Goal: Transaction & Acquisition: Obtain resource

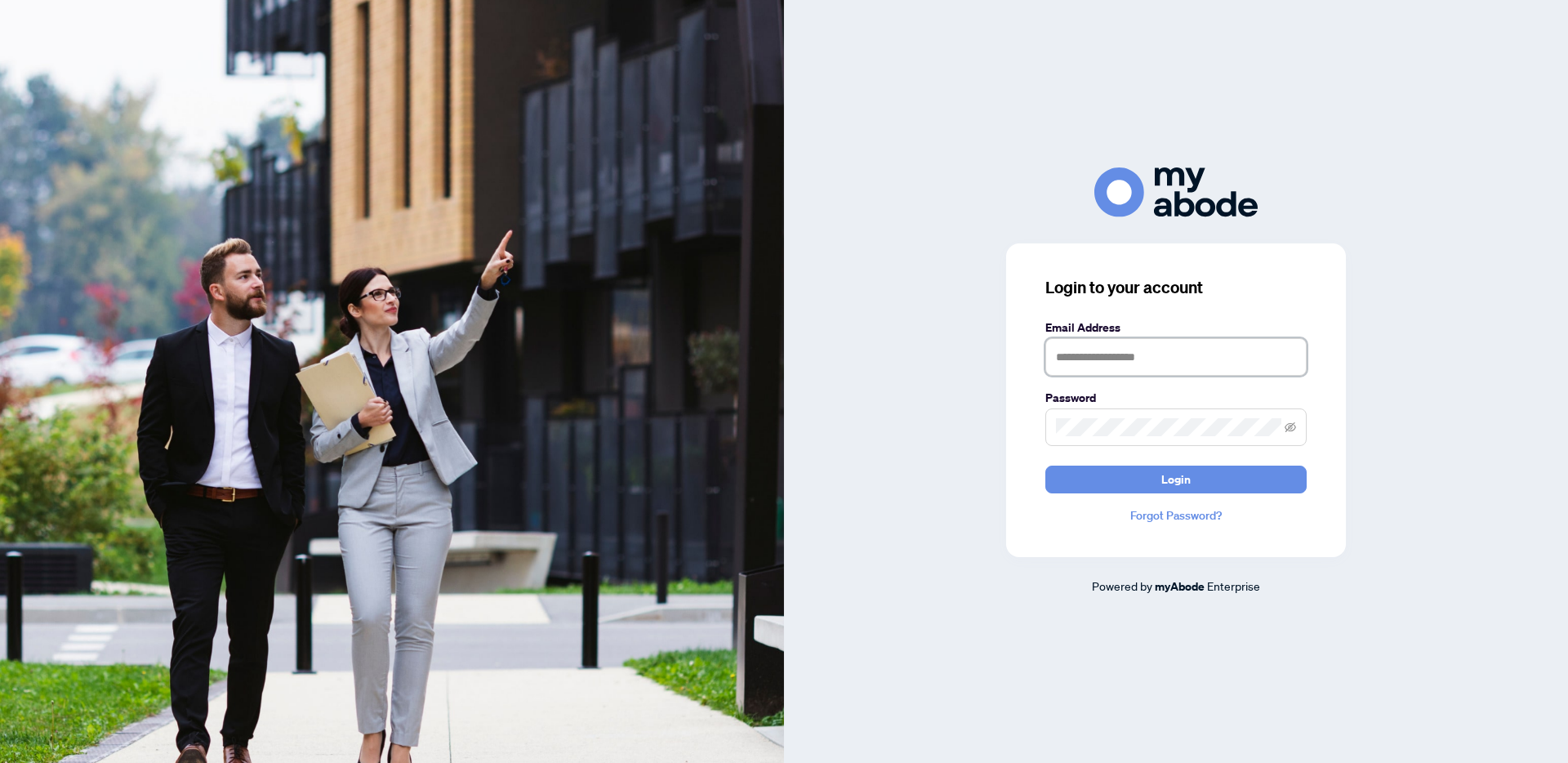
click at [1093, 360] on input "text" at bounding box center [1176, 357] width 261 height 38
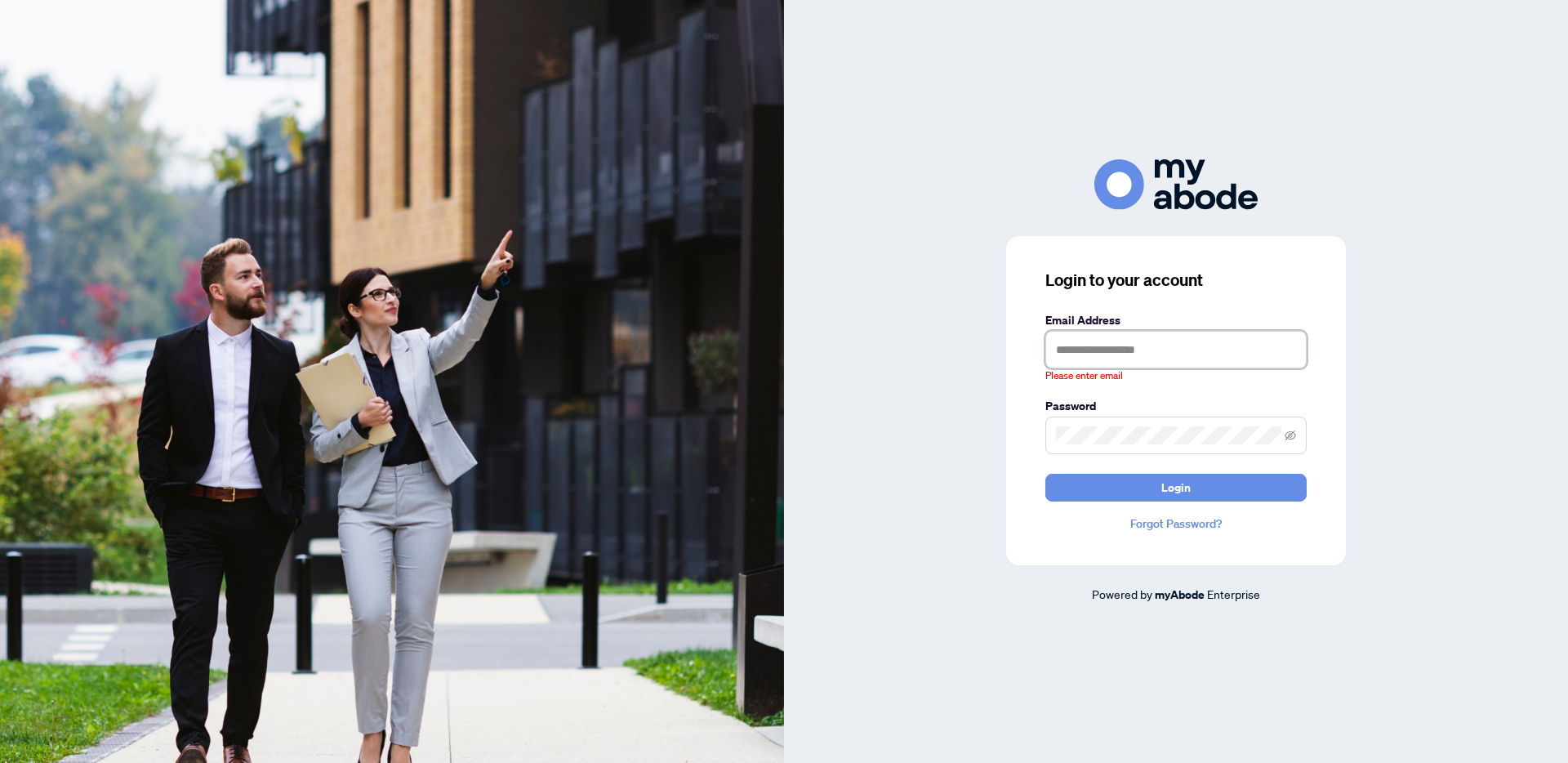
type input "**********"
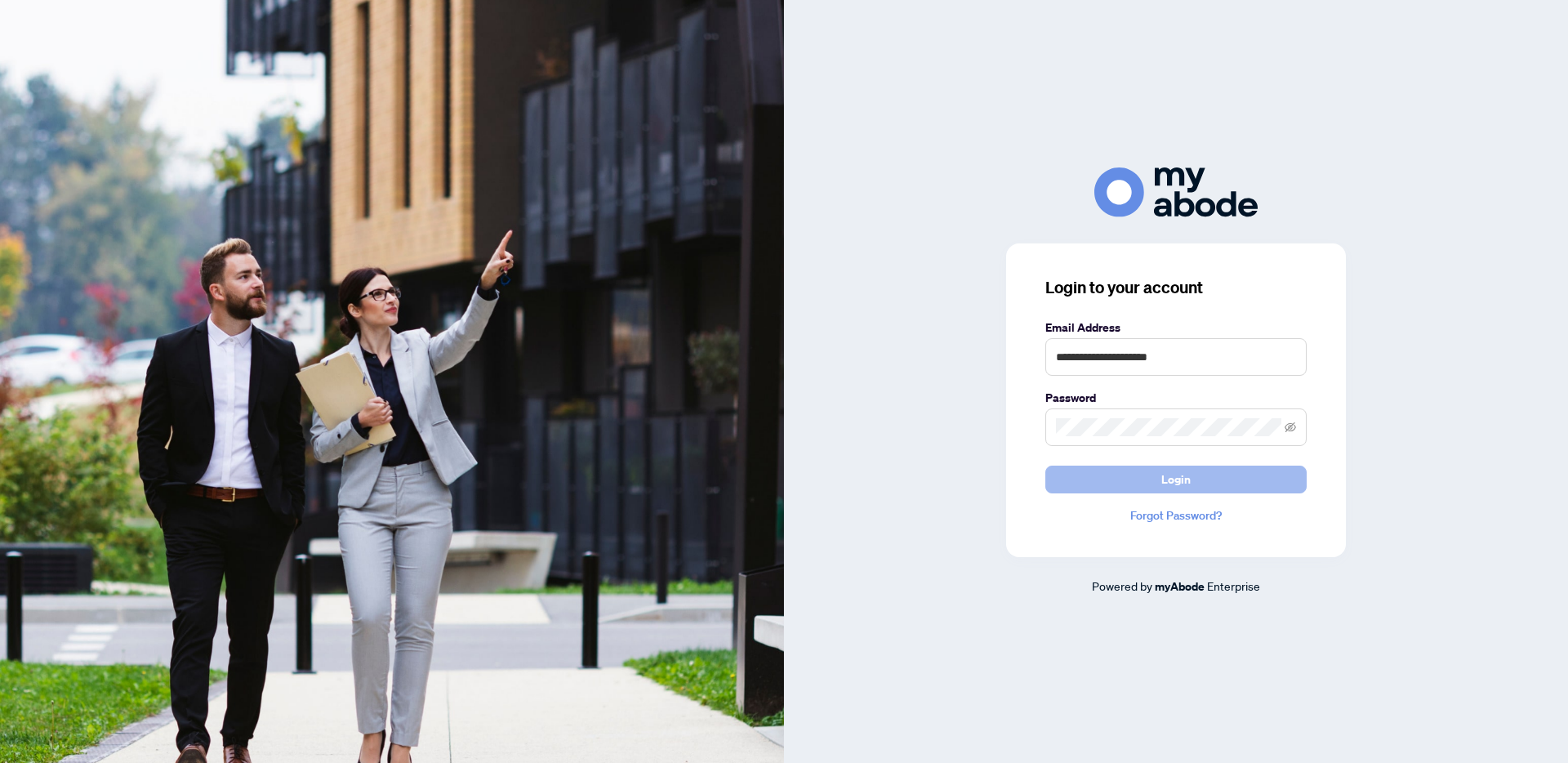
click at [1201, 482] on button "Login" at bounding box center [1176, 480] width 261 height 28
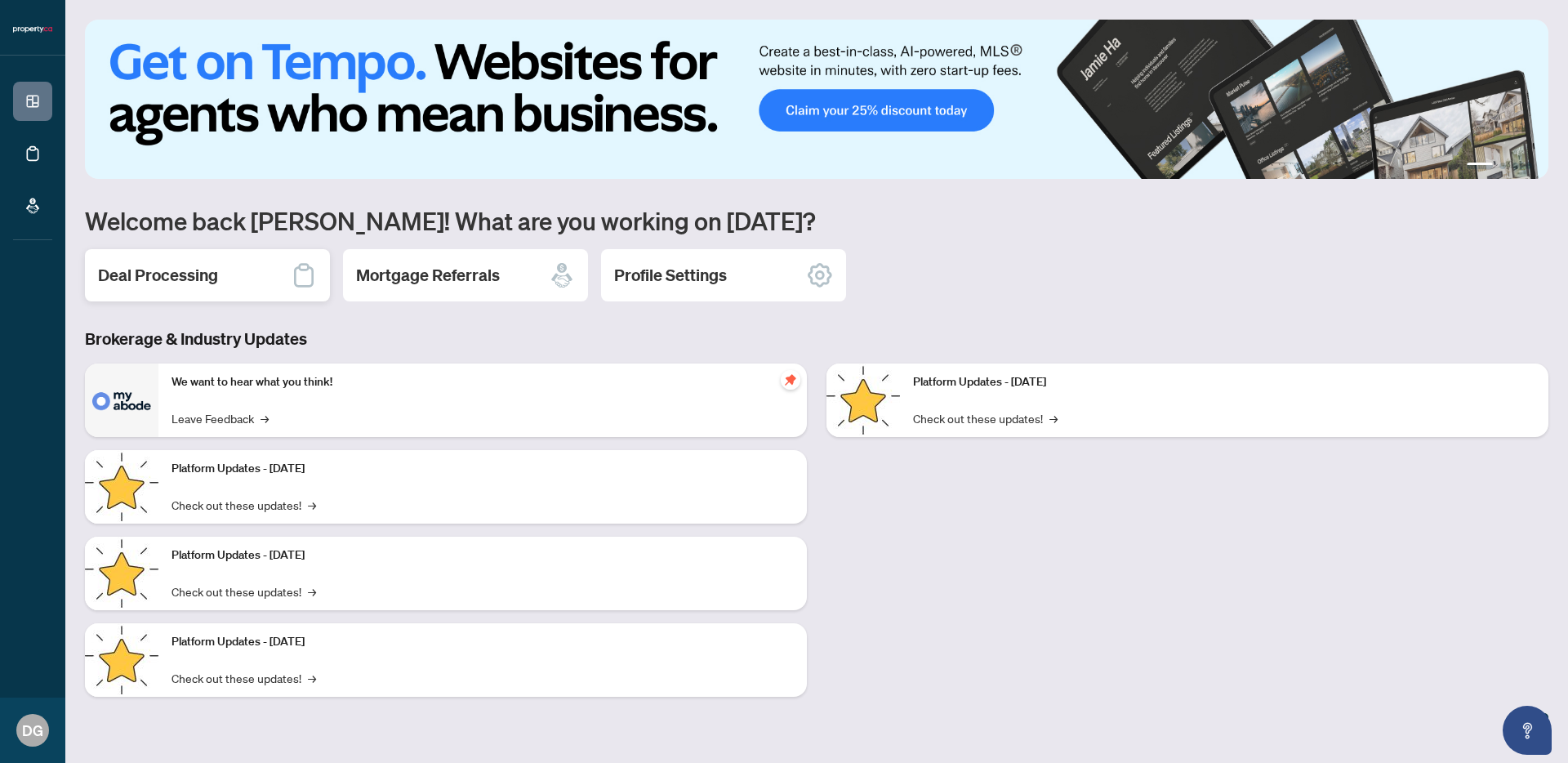
click at [160, 274] on h2 "Deal Processing" at bounding box center [157, 274] width 120 height 23
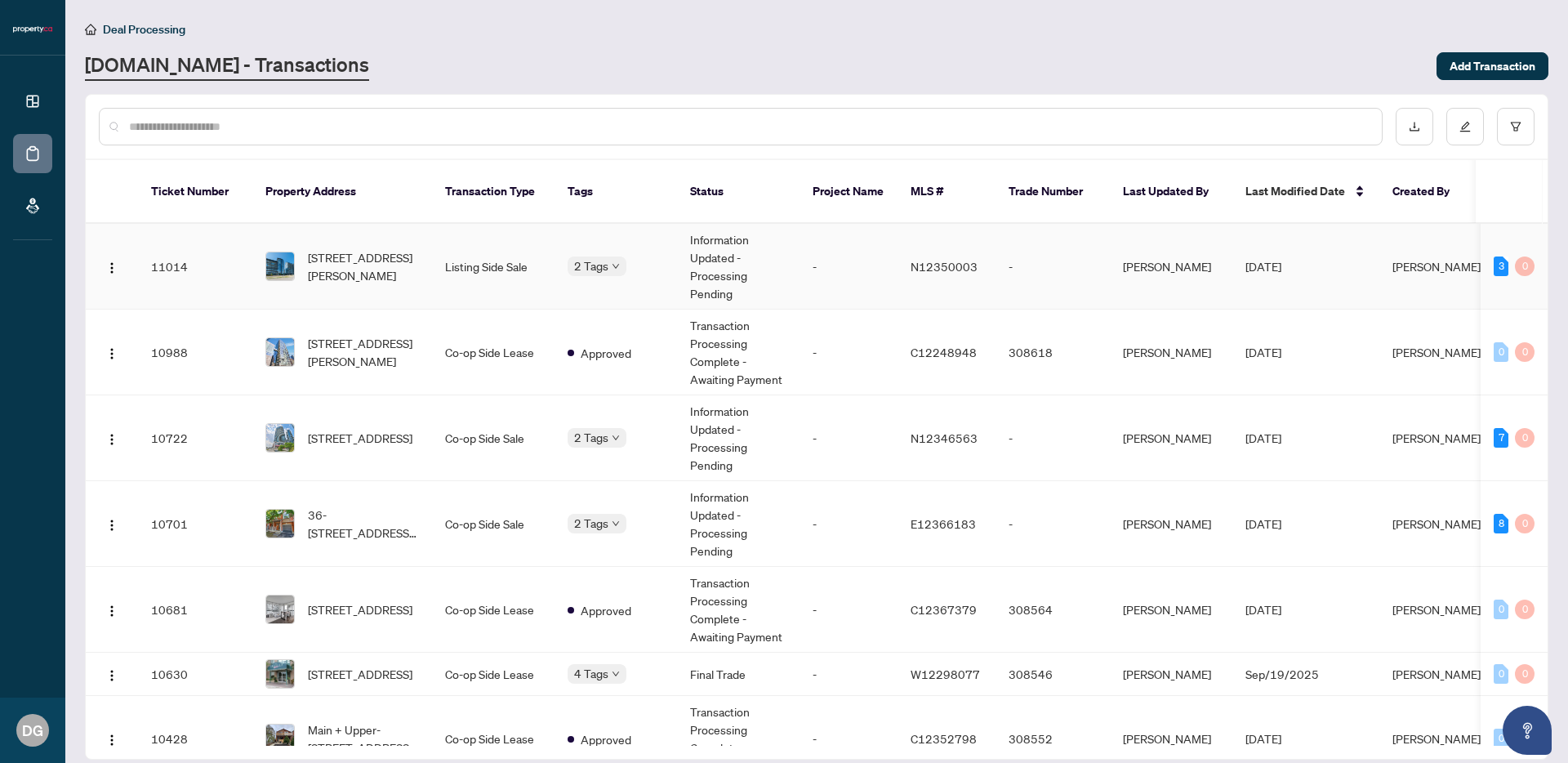
click at [417, 284] on td "[STREET_ADDRESS][PERSON_NAME]" at bounding box center [342, 267] width 179 height 86
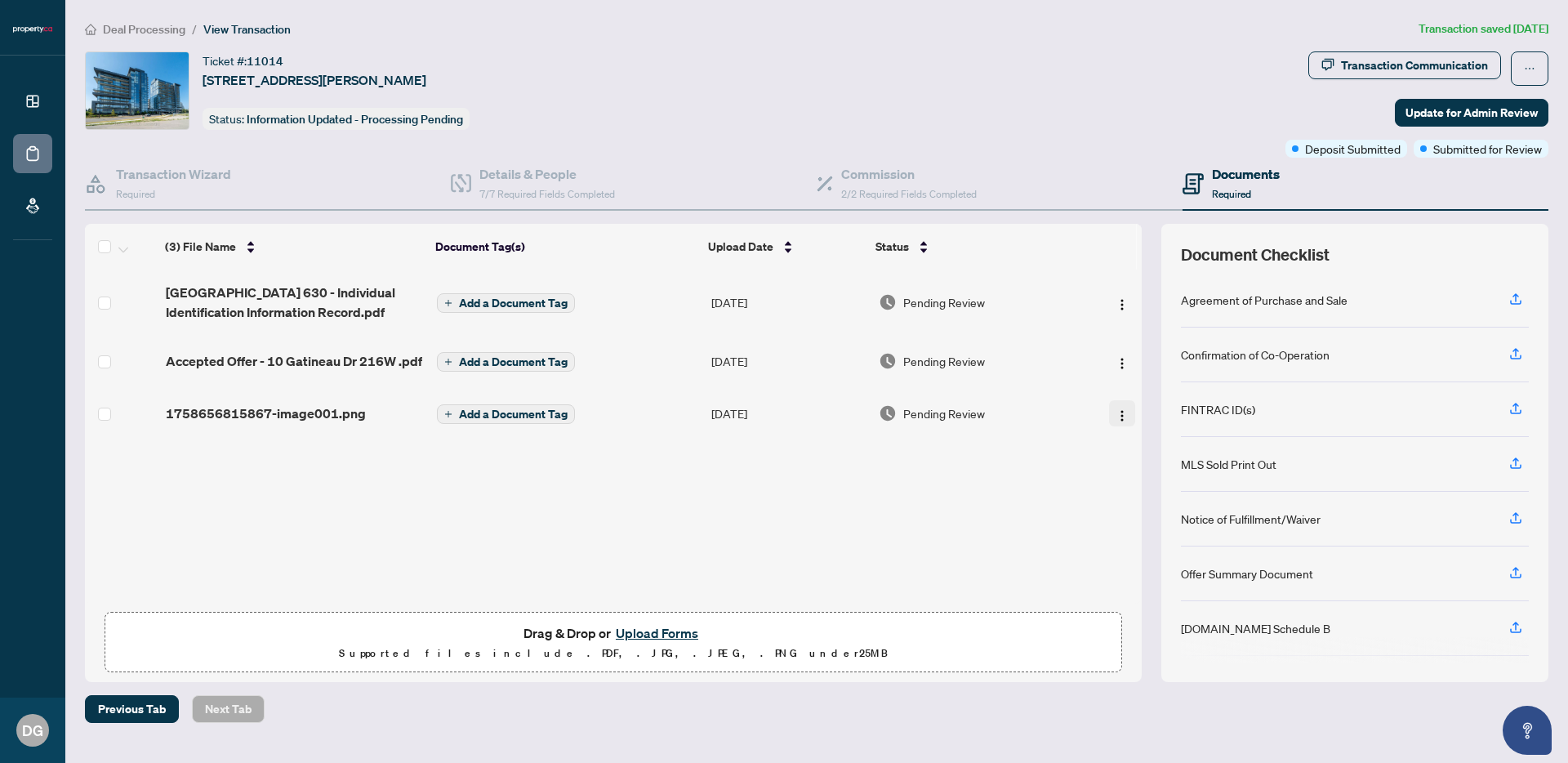
click at [1119, 422] on img "button" at bounding box center [1121, 415] width 13 height 13
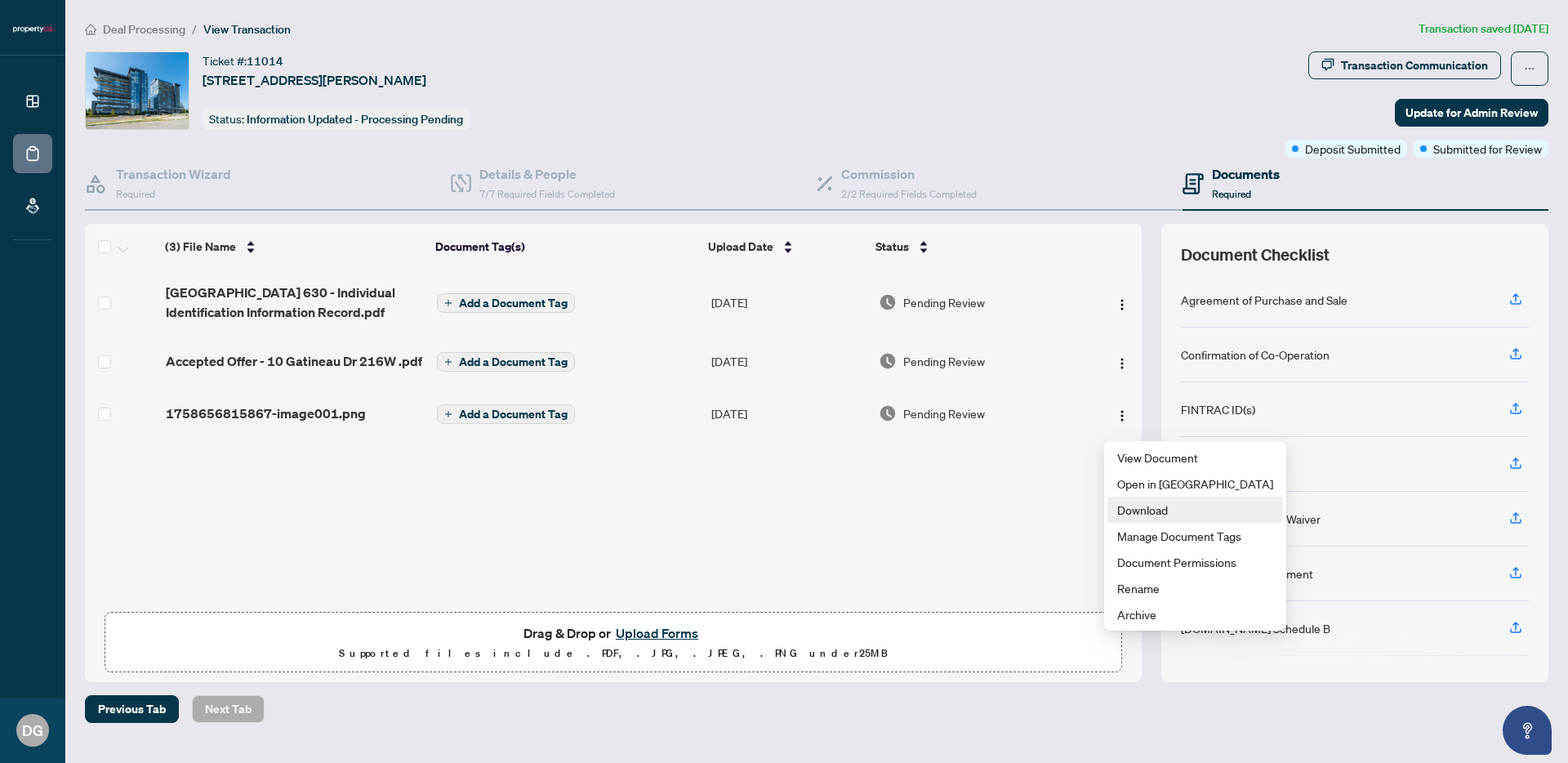
click at [1130, 509] on span "Download" at bounding box center [1195, 509] width 156 height 18
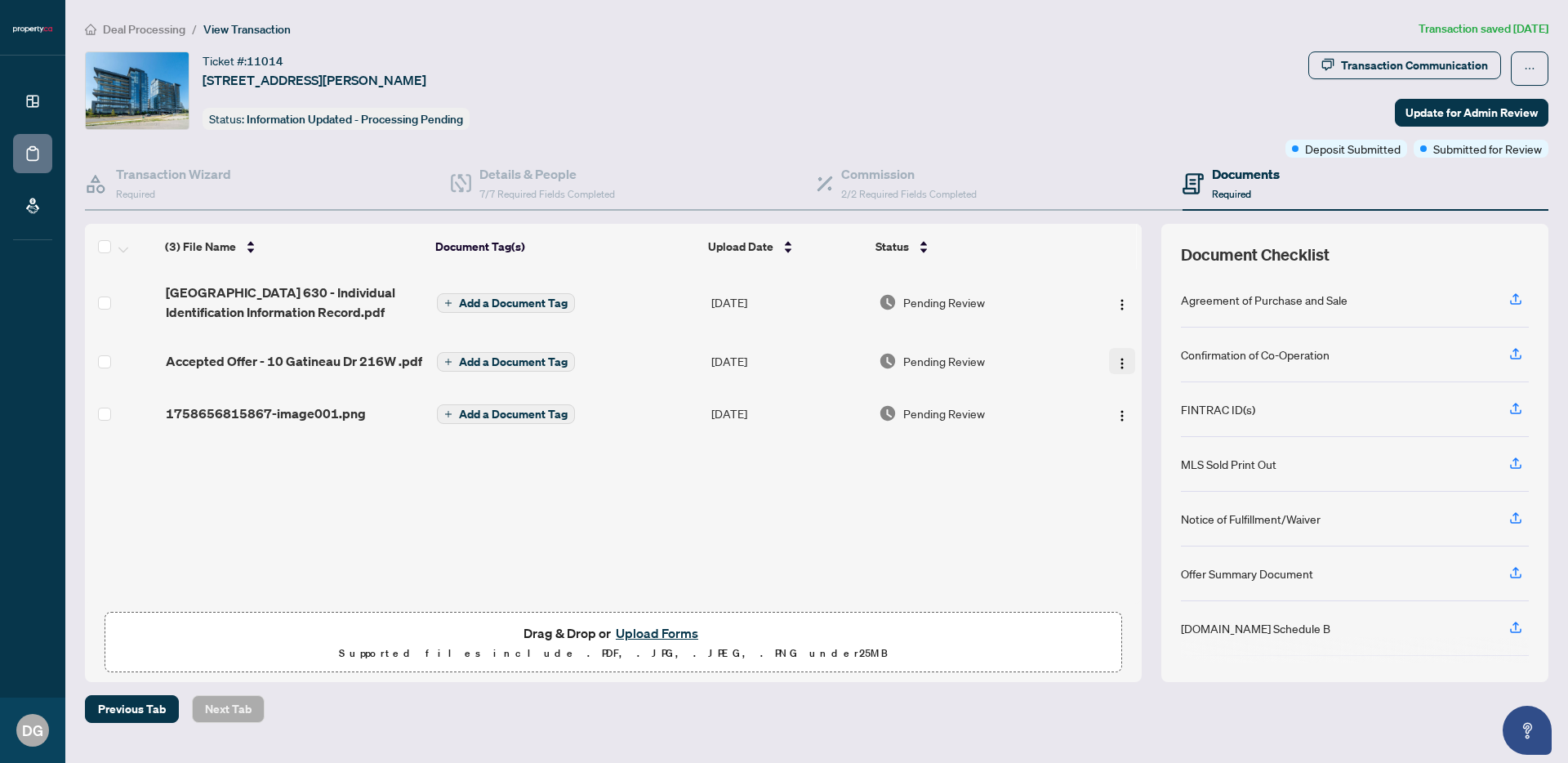
click at [1124, 364] on button "button" at bounding box center [1122, 361] width 26 height 26
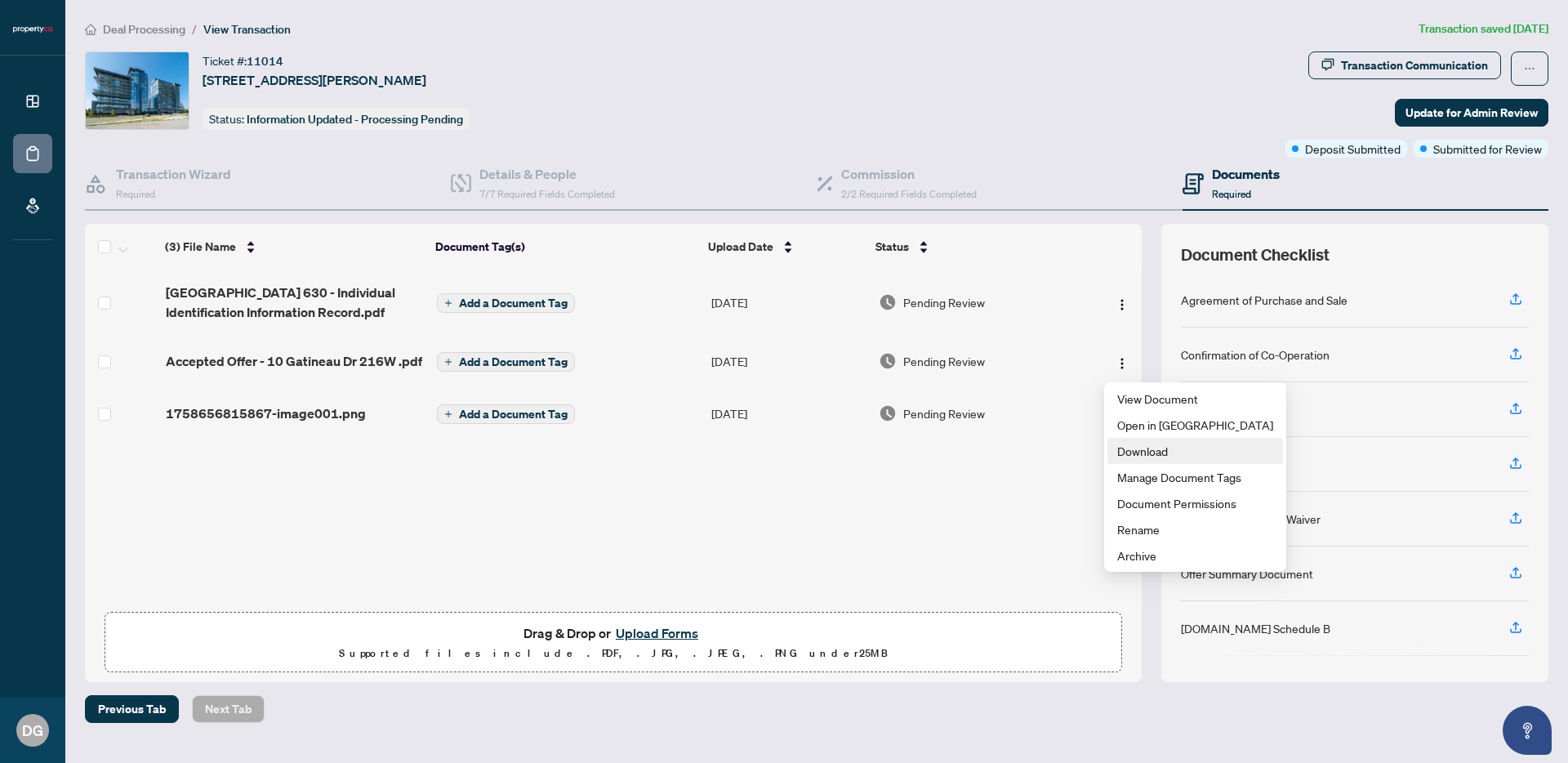
click at [1131, 452] on span "Download" at bounding box center [1195, 451] width 156 height 18
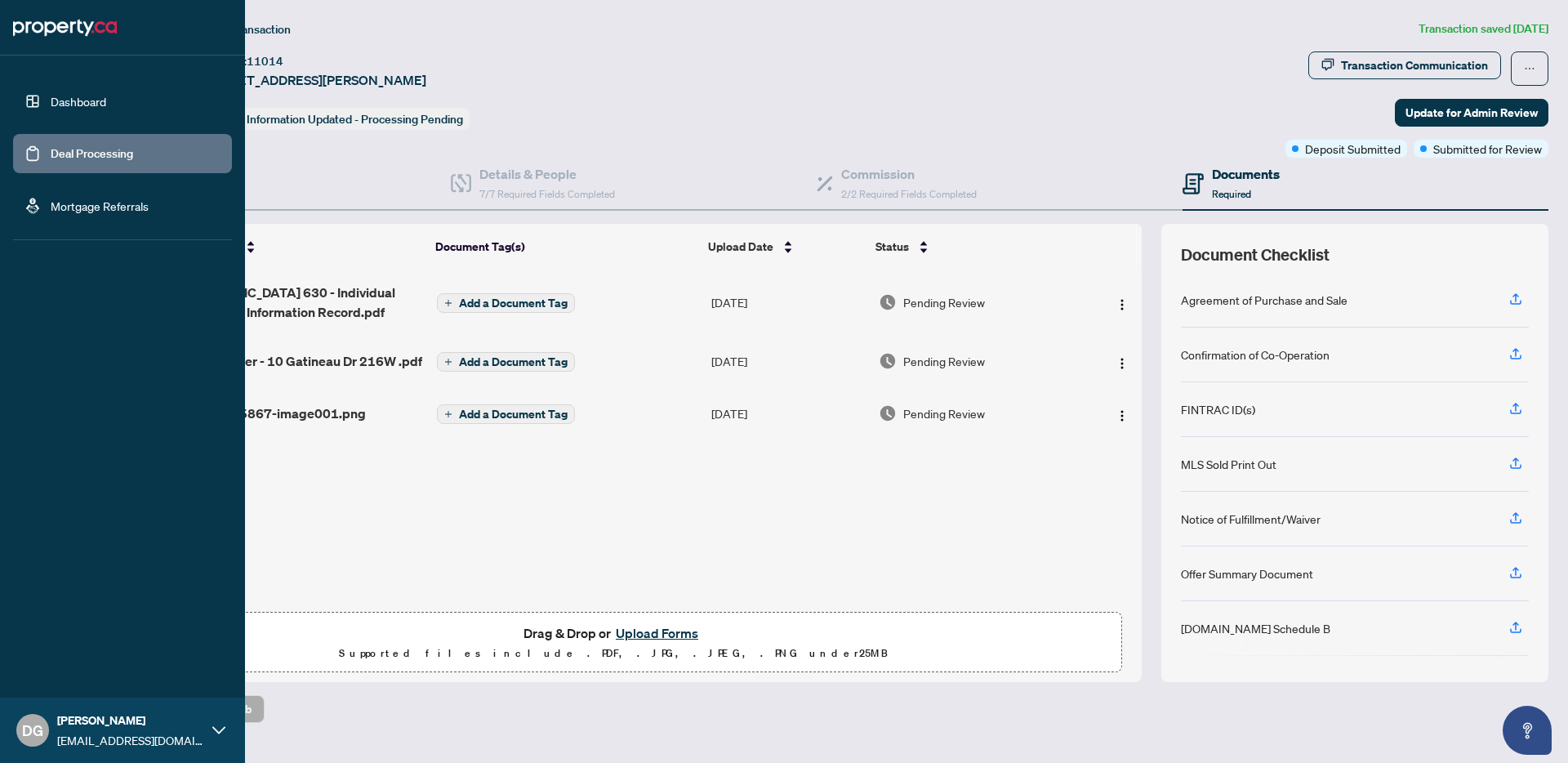
click at [55, 161] on link "Deal Processing" at bounding box center [91, 154] width 82 height 15
